Goal: Task Accomplishment & Management: Use online tool/utility

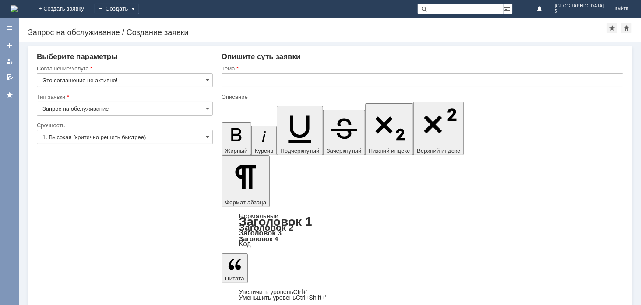
click at [237, 80] on input "text" at bounding box center [423, 80] width 402 height 14
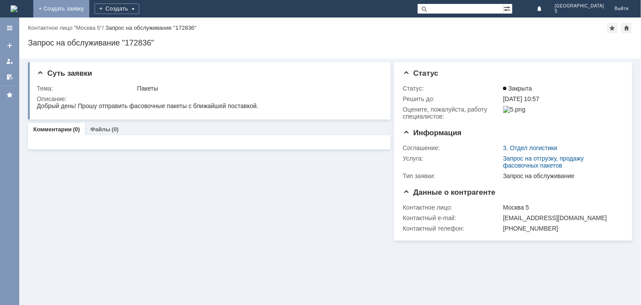
click at [89, 6] on link "+ Создать заявку" at bounding box center [61, 9] width 56 height 18
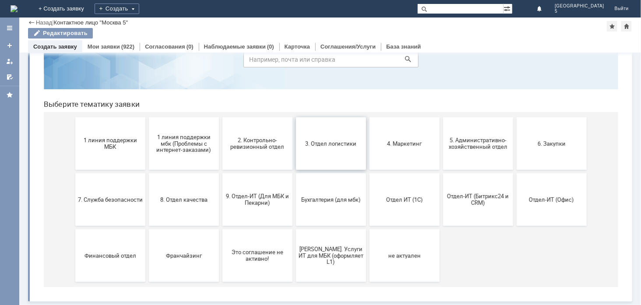
scroll to position [50, 0]
click at [477, 194] on span "Отдел-ИТ (Битрикс24 и CRM)" at bounding box center [477, 199] width 65 height 13
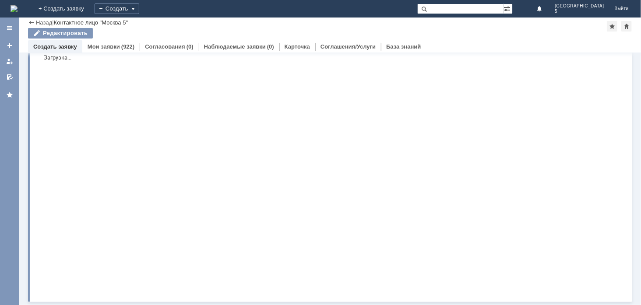
scroll to position [0, 0]
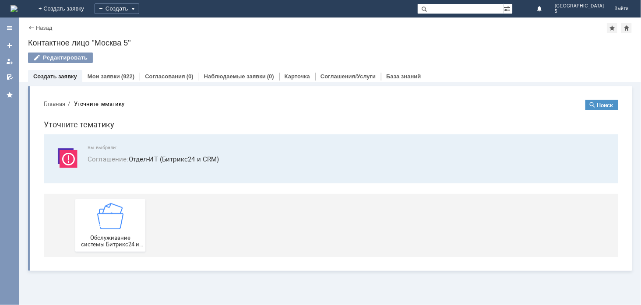
click at [29, 28] on div "Назад" at bounding box center [40, 28] width 24 height 7
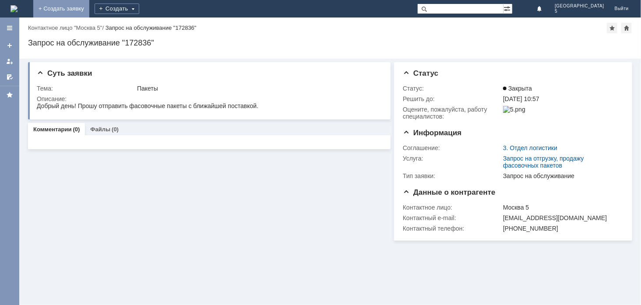
click at [89, 5] on link "+ Создать заявку" at bounding box center [61, 9] width 56 height 18
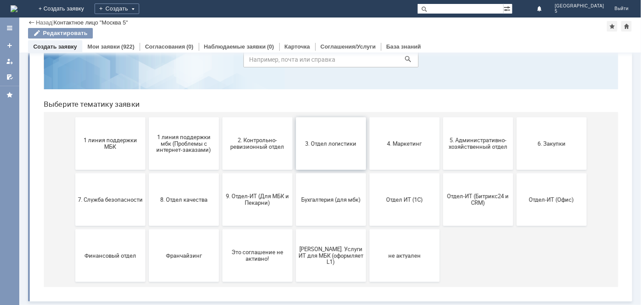
scroll to position [50, 0]
click at [563, 202] on span "Отдел-ИТ (Офис)" at bounding box center [551, 199] width 65 height 7
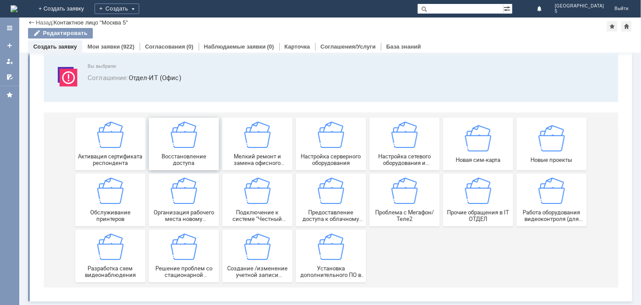
scroll to position [51, 0]
